Goal: Connect with others: Participate in discussion

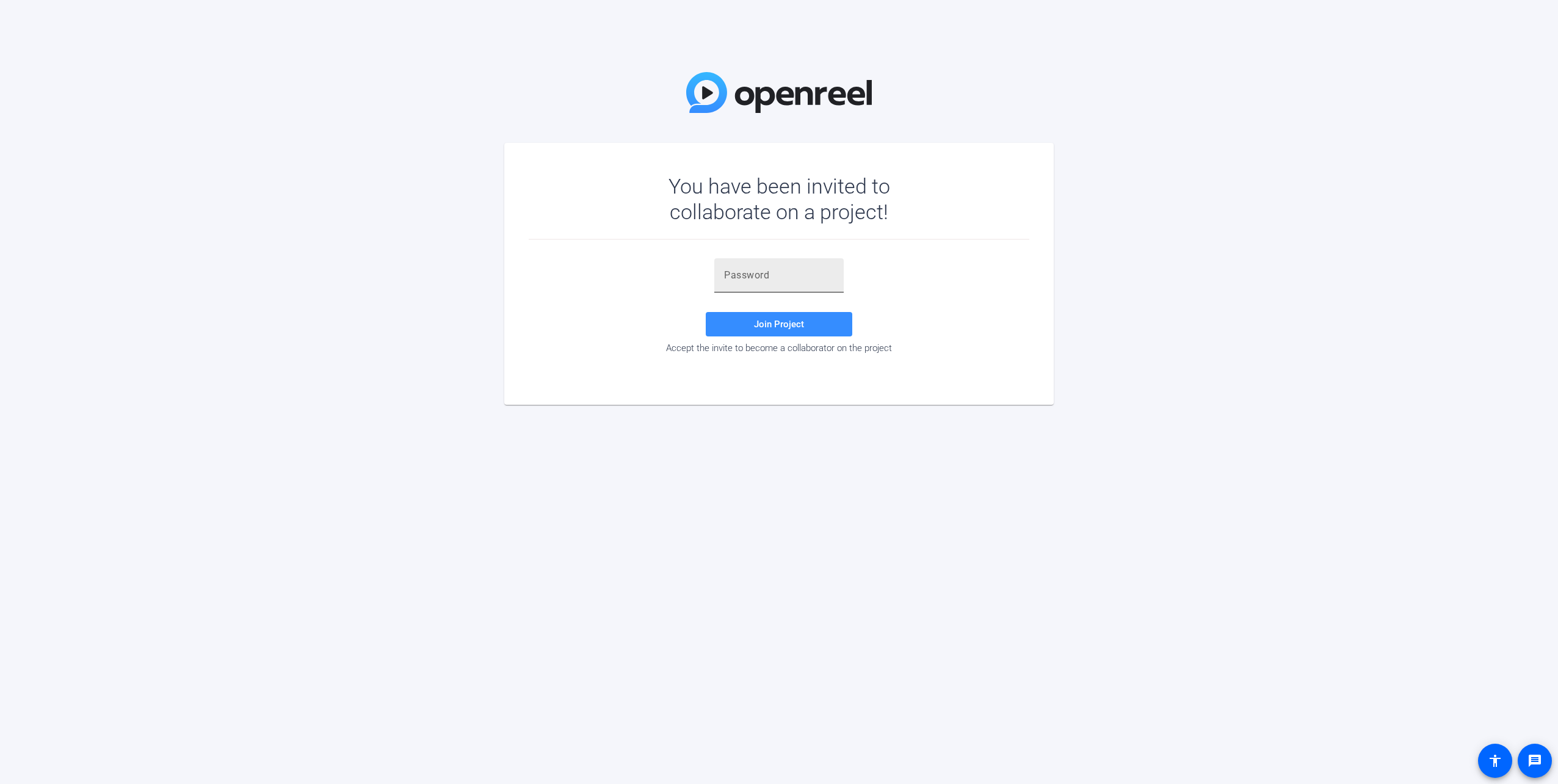
click at [805, 283] on div at bounding box center [779, 274] width 110 height 34
paste input ";,qzlf"
type input ";,qzlf"
click at [811, 335] on span at bounding box center [779, 324] width 146 height 29
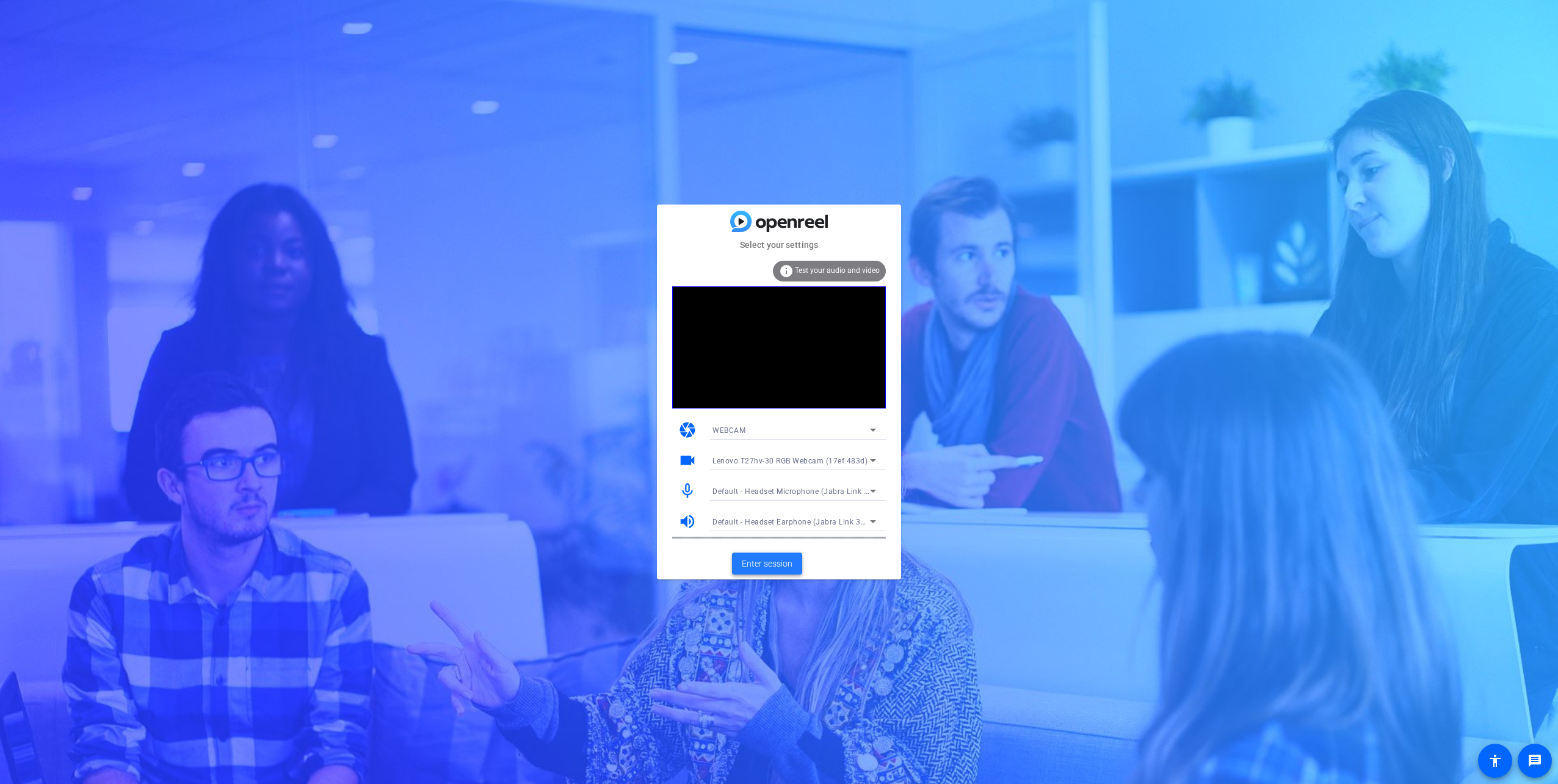
click at [770, 565] on span "Enter session" at bounding box center [766, 564] width 50 height 13
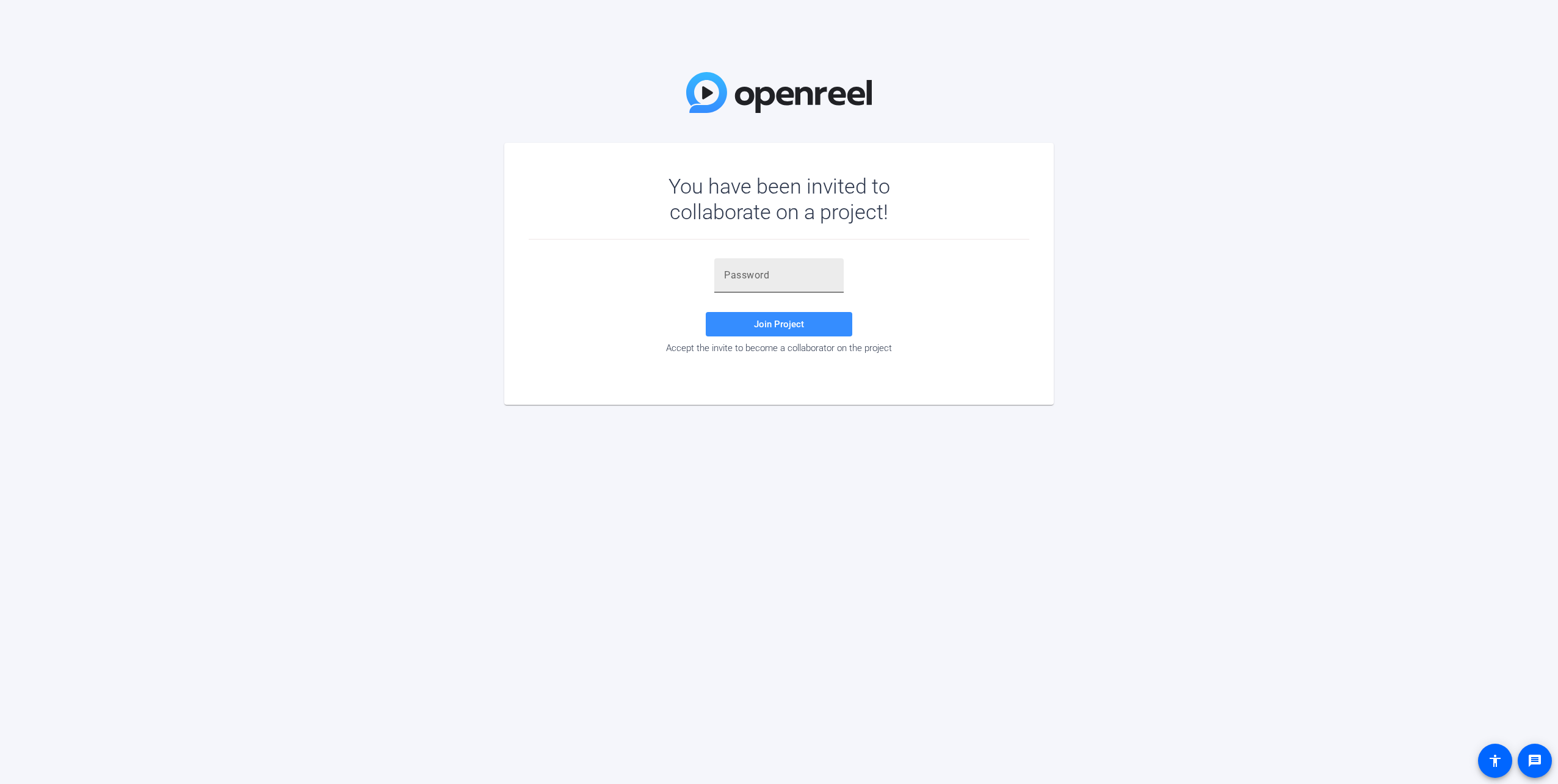
click at [753, 278] on input "text" at bounding box center [779, 275] width 110 height 15
paste input ";,qzlf"
type input ";,qzlf"
click at [789, 328] on span "Join Project" at bounding box center [779, 324] width 50 height 11
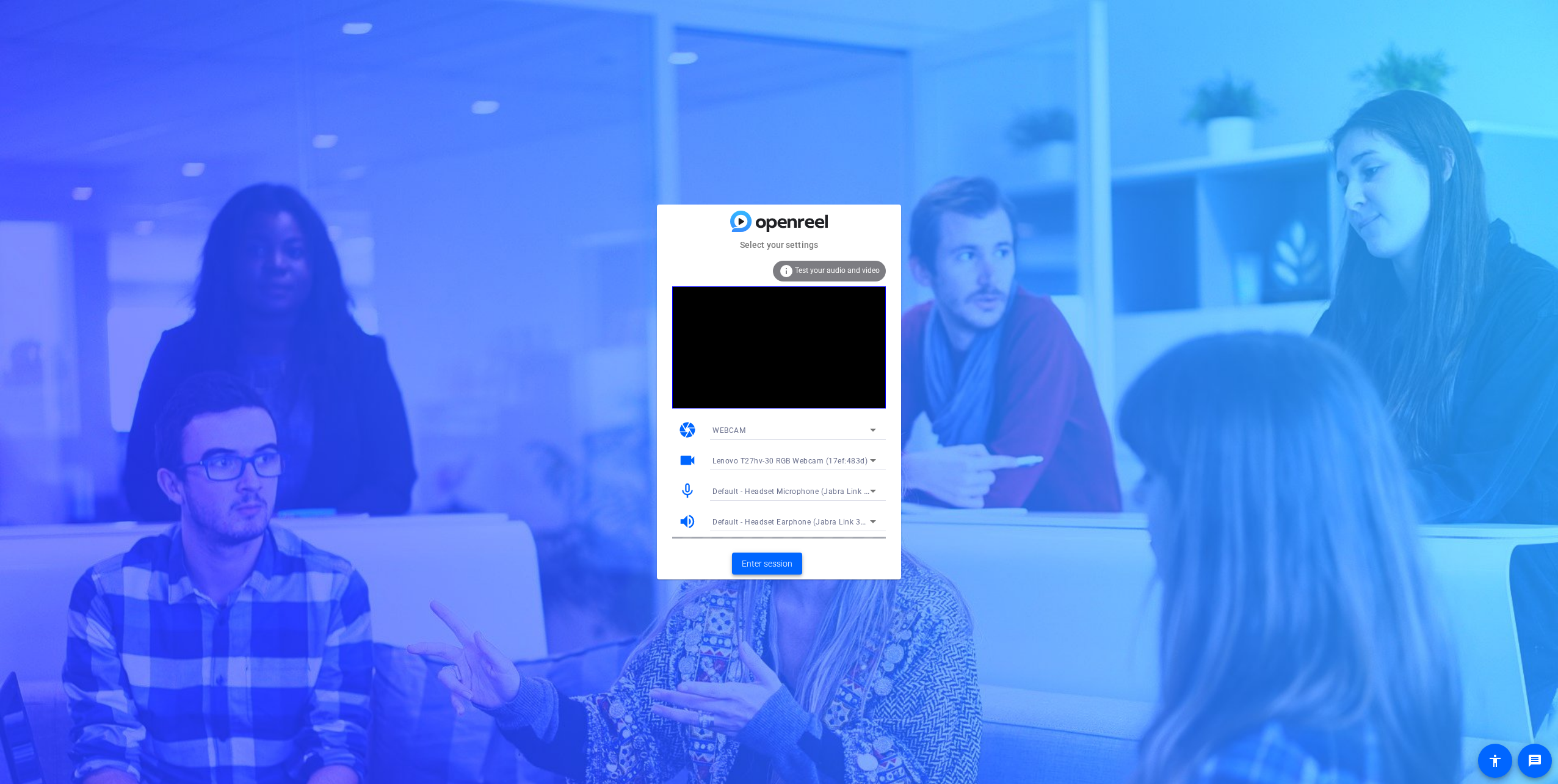
click at [784, 569] on span "Enter session" at bounding box center [766, 564] width 50 height 13
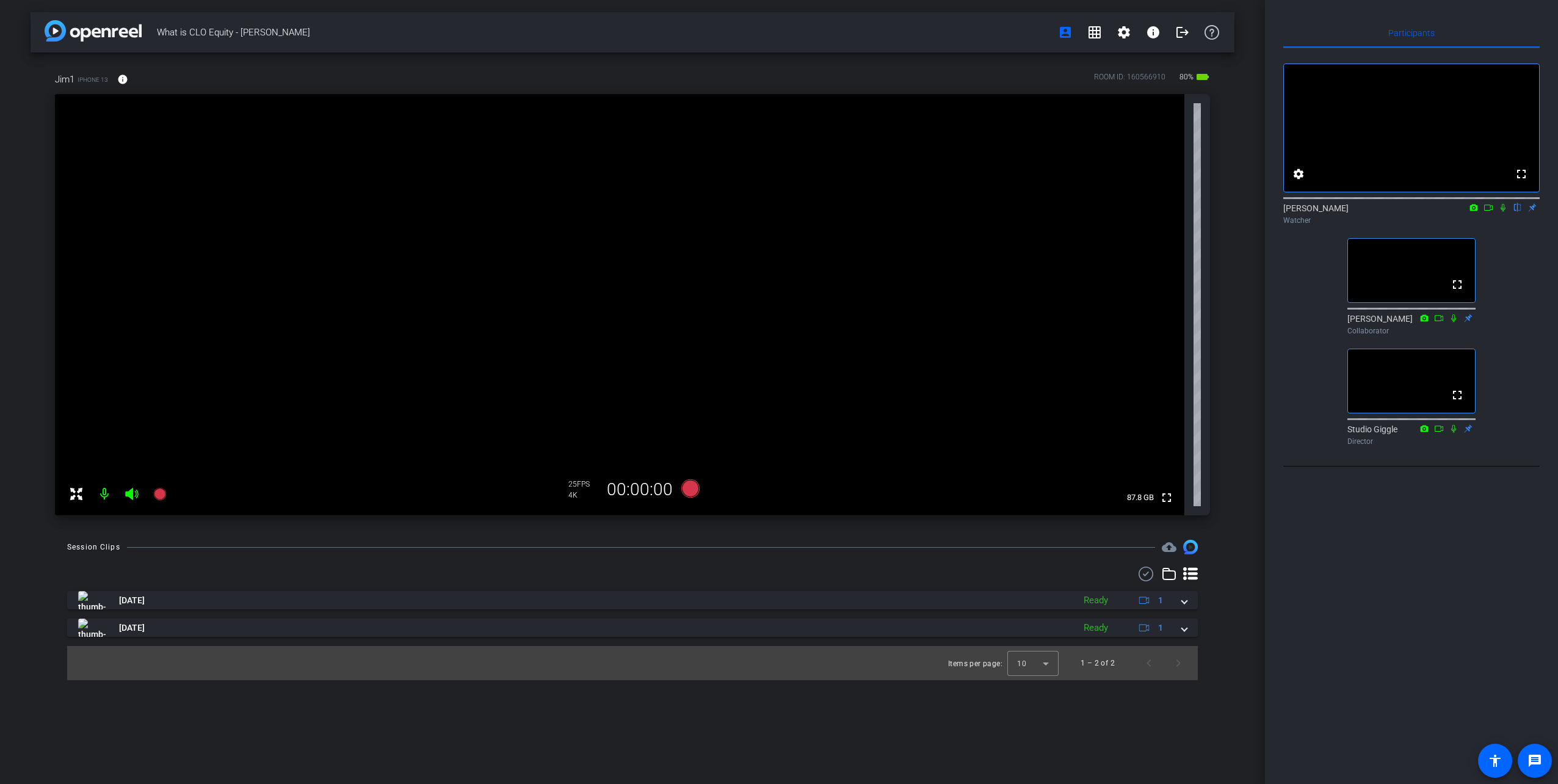
click at [1490, 210] on icon at bounding box center [1488, 207] width 8 height 6
click at [1519, 211] on icon at bounding box center [1518, 207] width 10 height 8
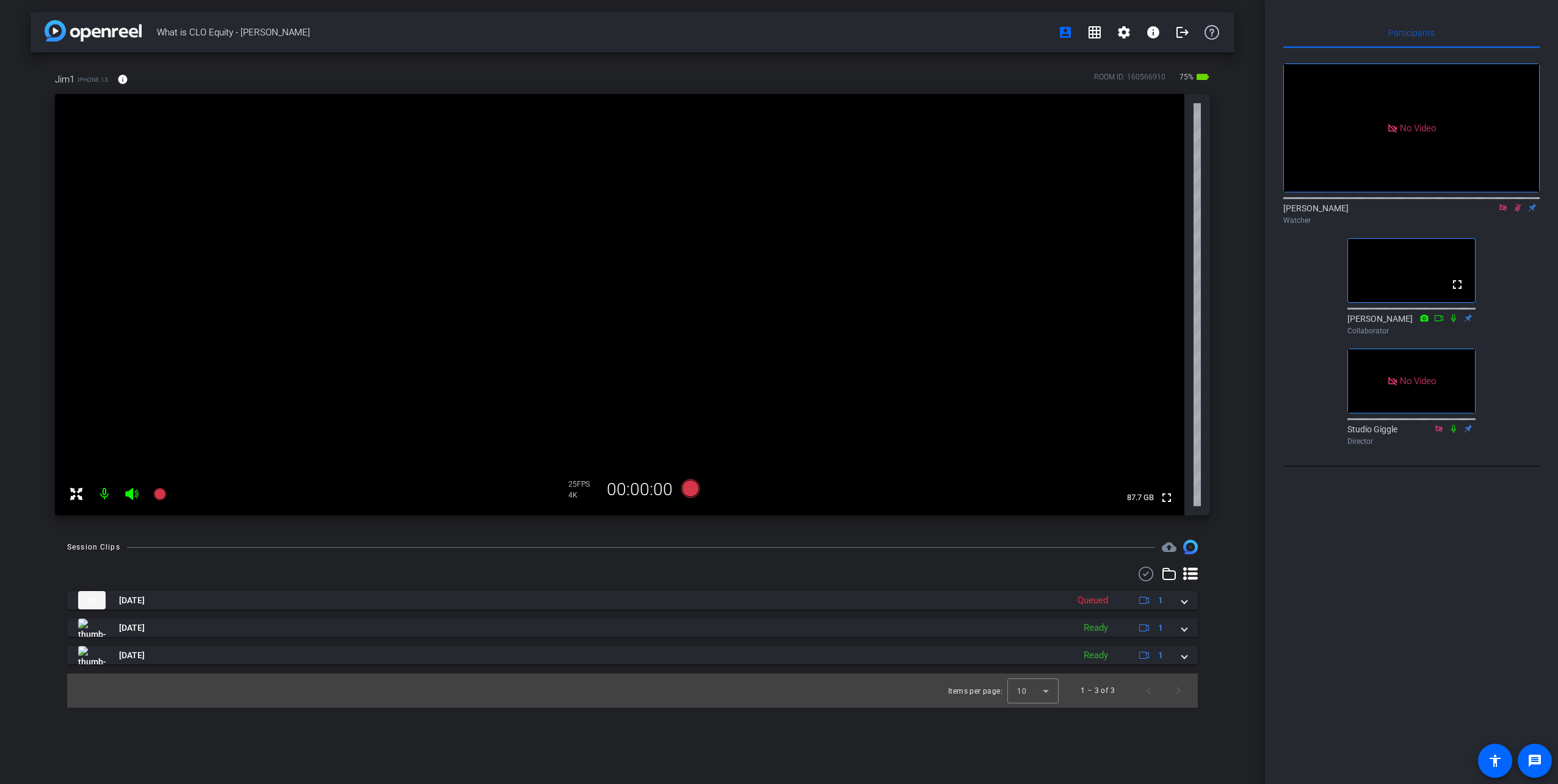
click at [1517, 211] on icon at bounding box center [1518, 208] width 6 height 8
click at [1507, 211] on icon at bounding box center [1503, 207] width 10 height 8
click at [1492, 211] on icon at bounding box center [1488, 207] width 10 height 8
click at [1519, 211] on icon at bounding box center [1518, 207] width 10 height 8
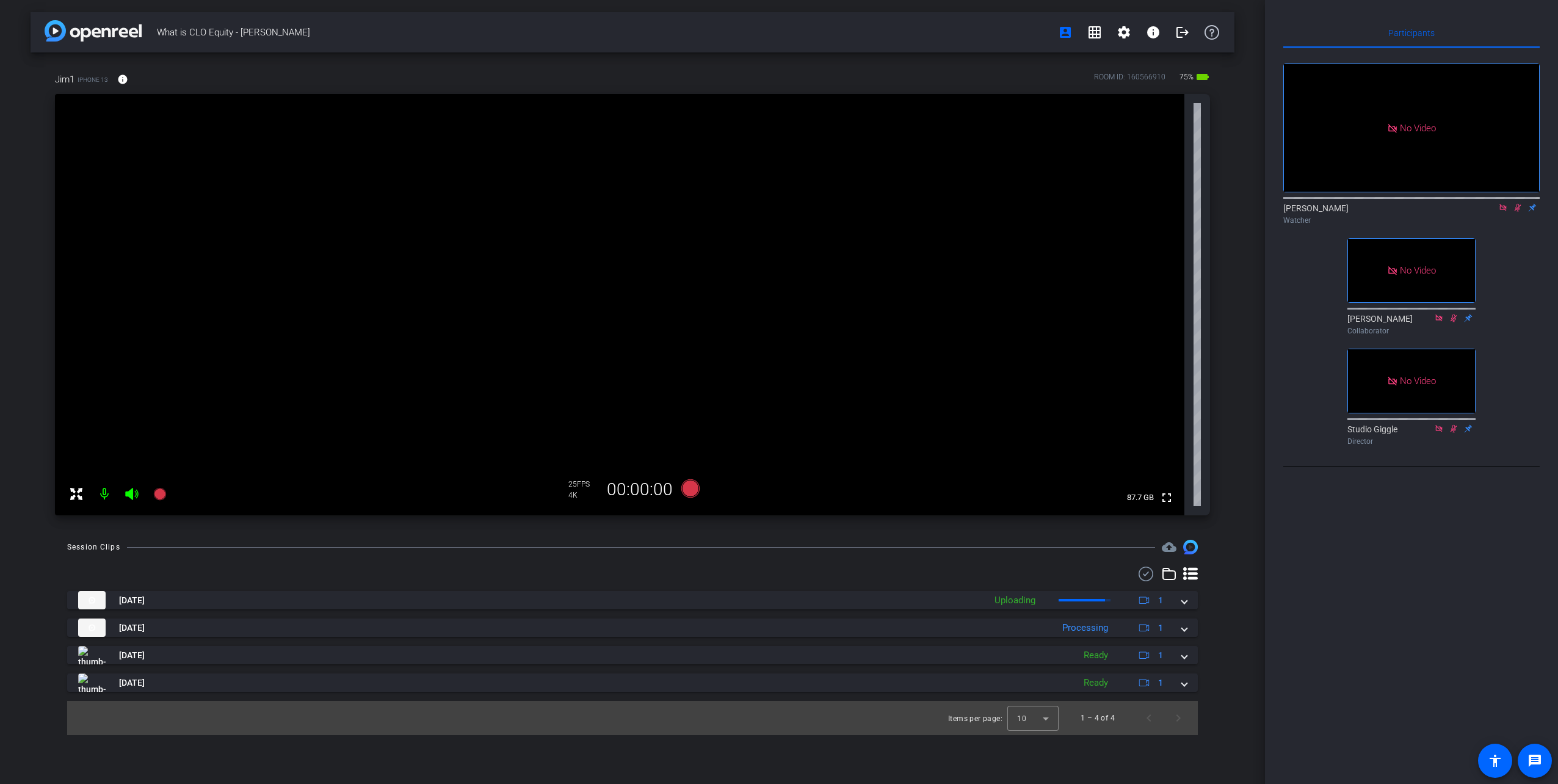
click at [1503, 211] on icon at bounding box center [1503, 207] width 10 height 8
click at [1491, 211] on icon at bounding box center [1488, 207] width 10 height 8
click at [1518, 211] on icon at bounding box center [1518, 207] width 10 height 8
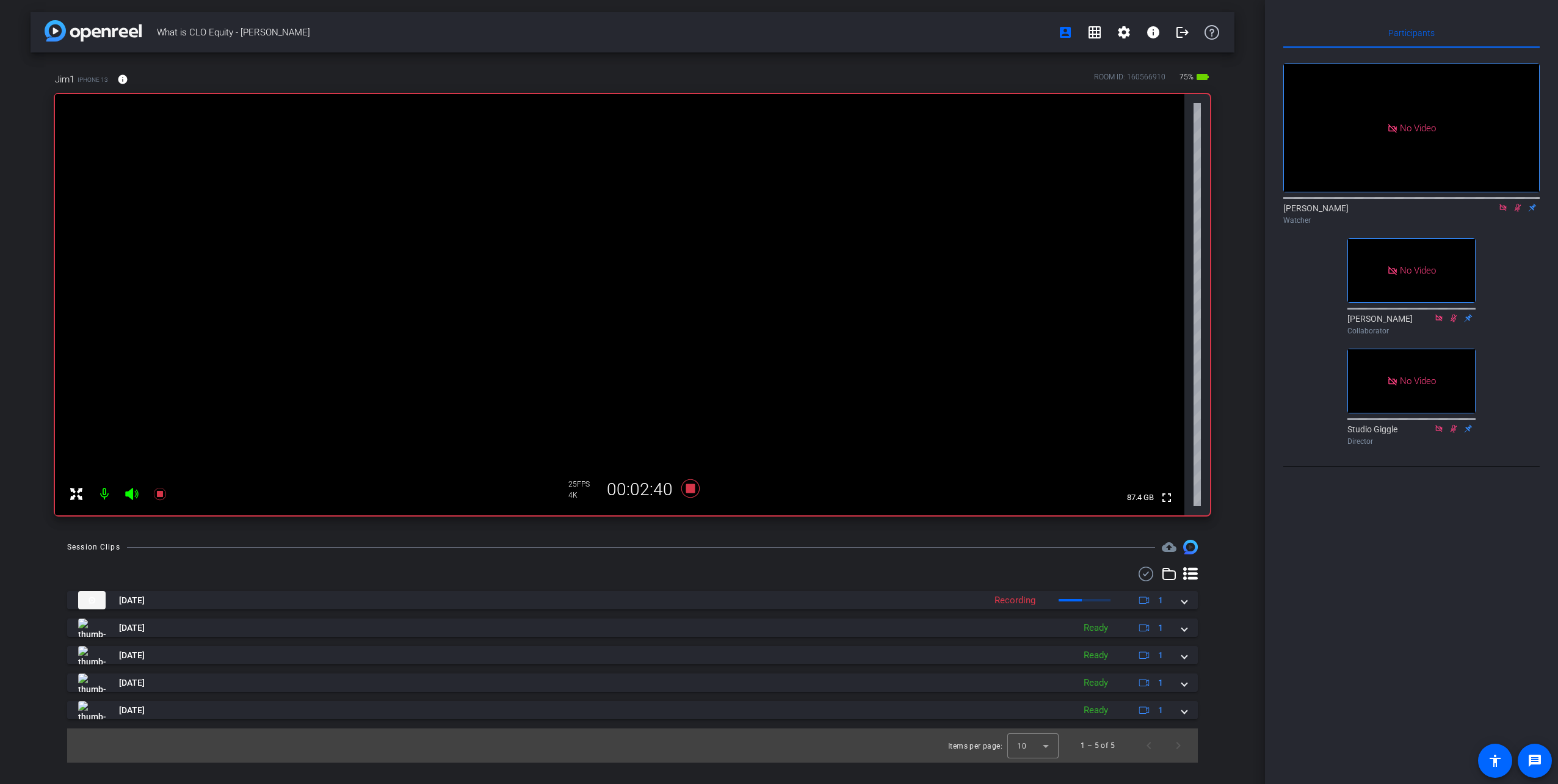
click at [1504, 211] on icon at bounding box center [1503, 207] width 10 height 8
click at [1506, 211] on icon at bounding box center [1503, 207] width 10 height 8
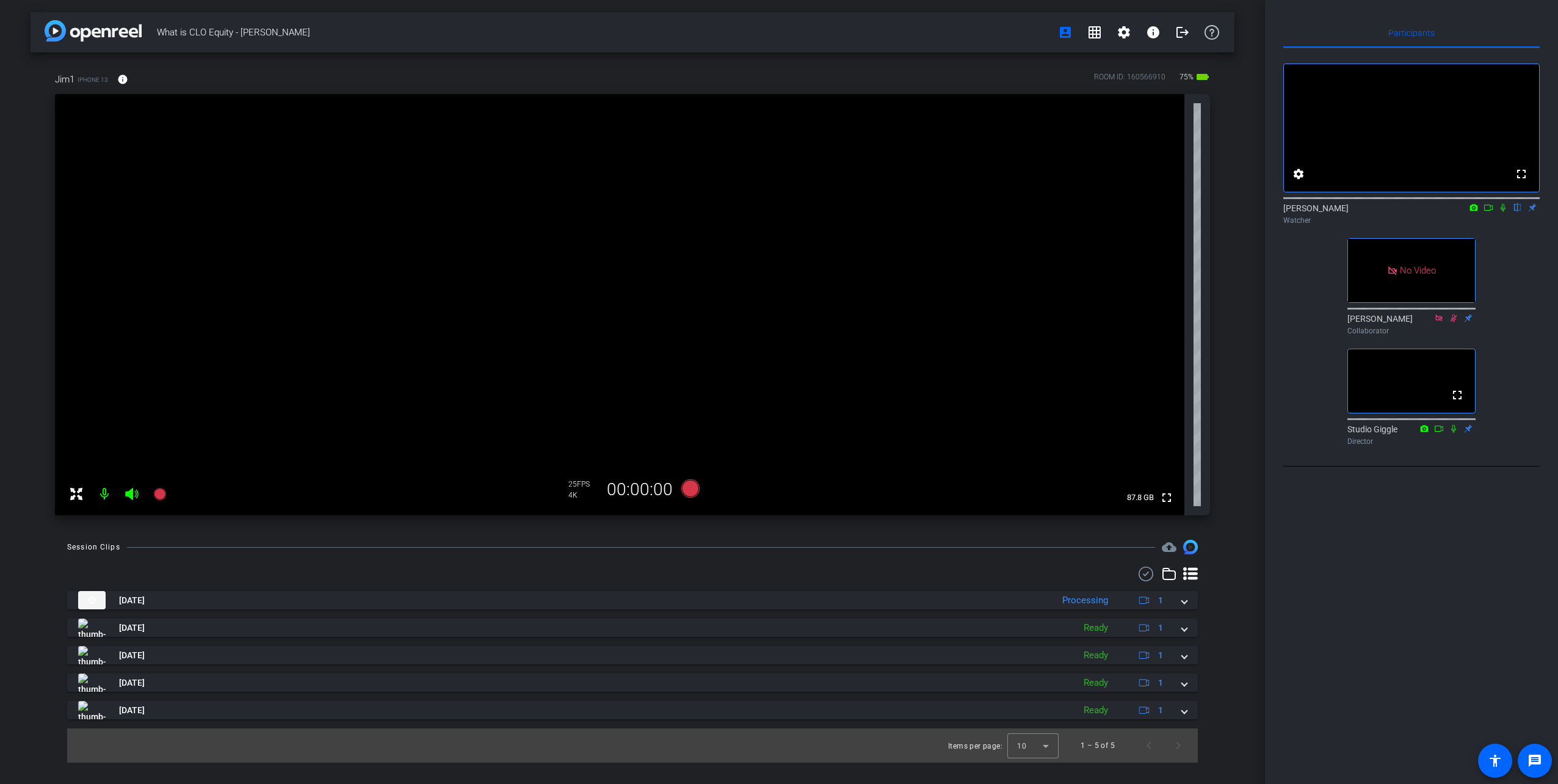
click at [1489, 211] on icon at bounding box center [1488, 207] width 10 height 8
click at [1516, 211] on icon at bounding box center [1518, 207] width 10 height 8
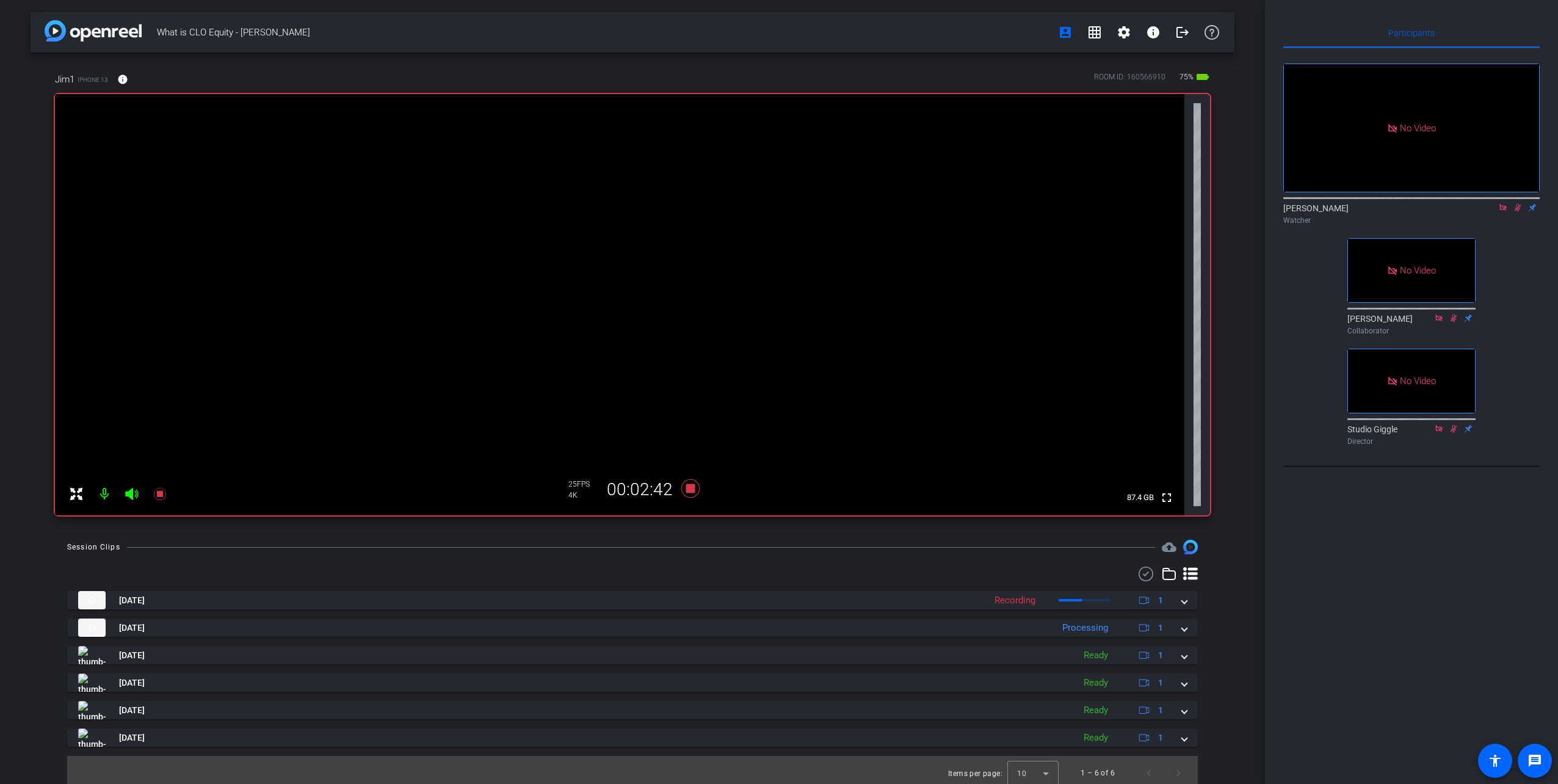
click at [1499, 211] on icon at bounding box center [1503, 207] width 10 height 8
click at [1507, 211] on icon at bounding box center [1503, 207] width 10 height 8
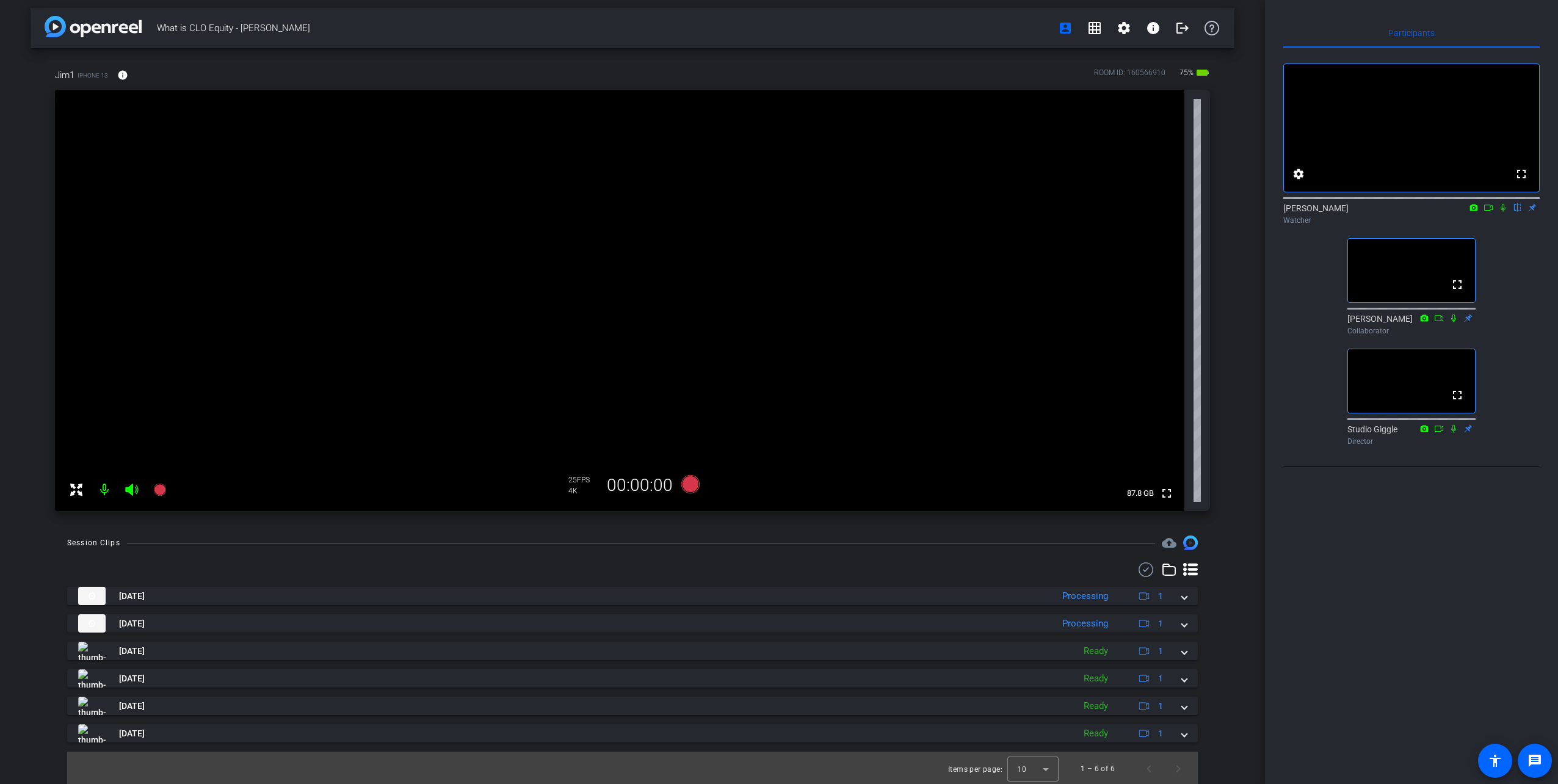
scroll to position [6, 0]
